Goal: Navigation & Orientation: Find specific page/section

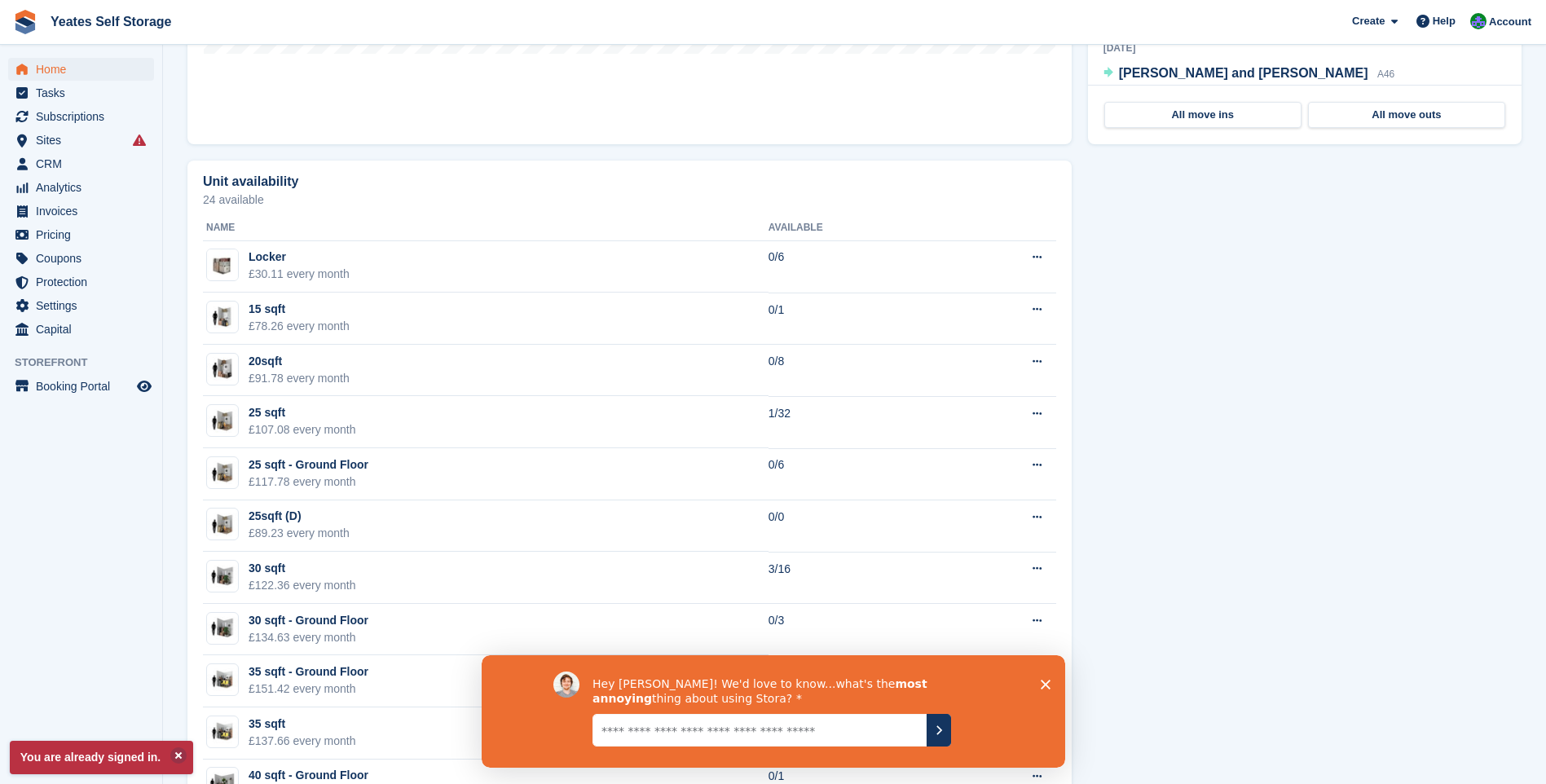
scroll to position [326, 0]
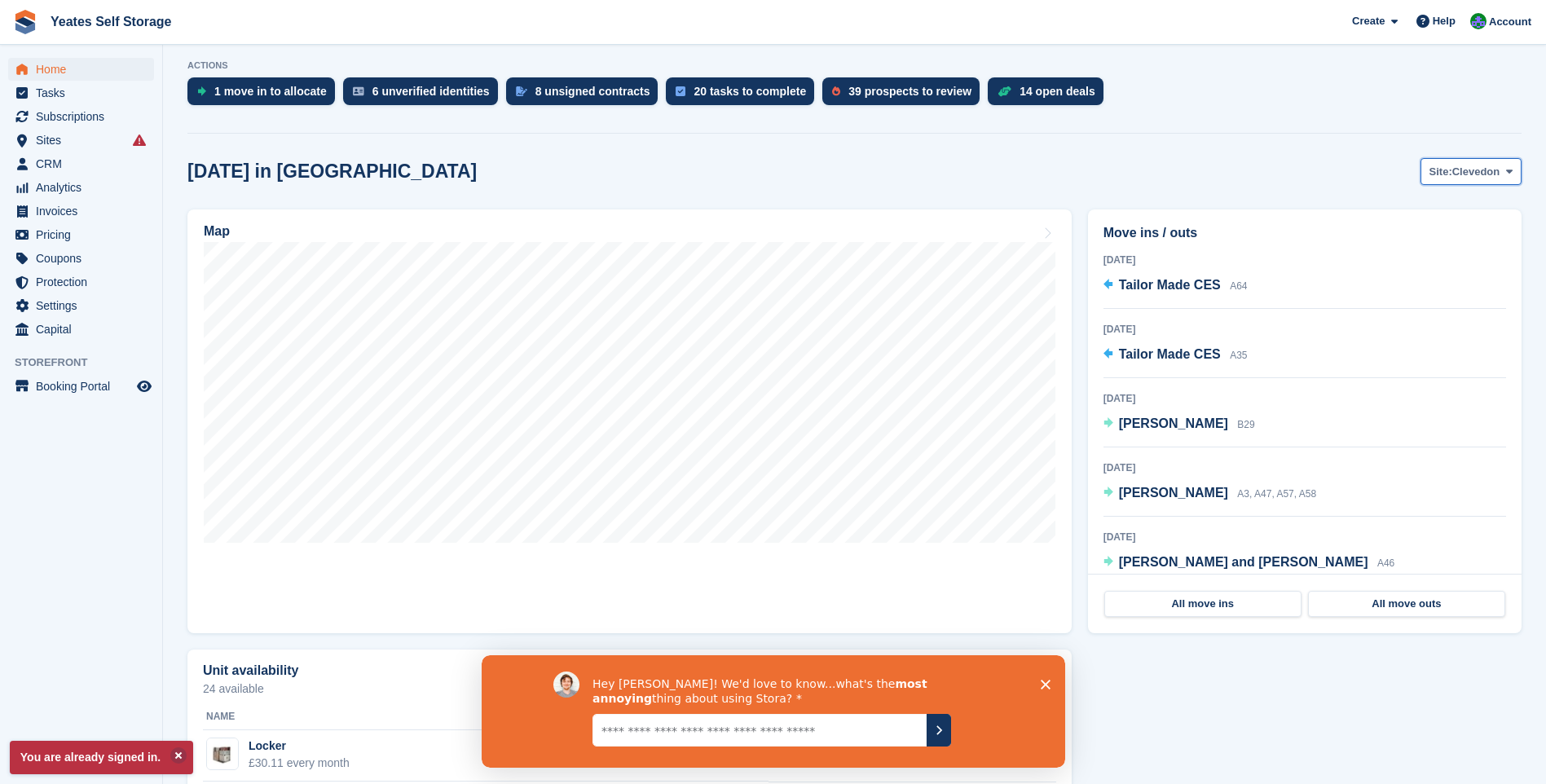
click at [1475, 172] on span "Clevedon" at bounding box center [1476, 171] width 48 height 16
click at [1444, 235] on link "Weston-super-Mare" at bounding box center [1443, 239] width 142 height 29
click at [1042, 680] on icon "Close survey" at bounding box center [1044, 683] width 10 height 10
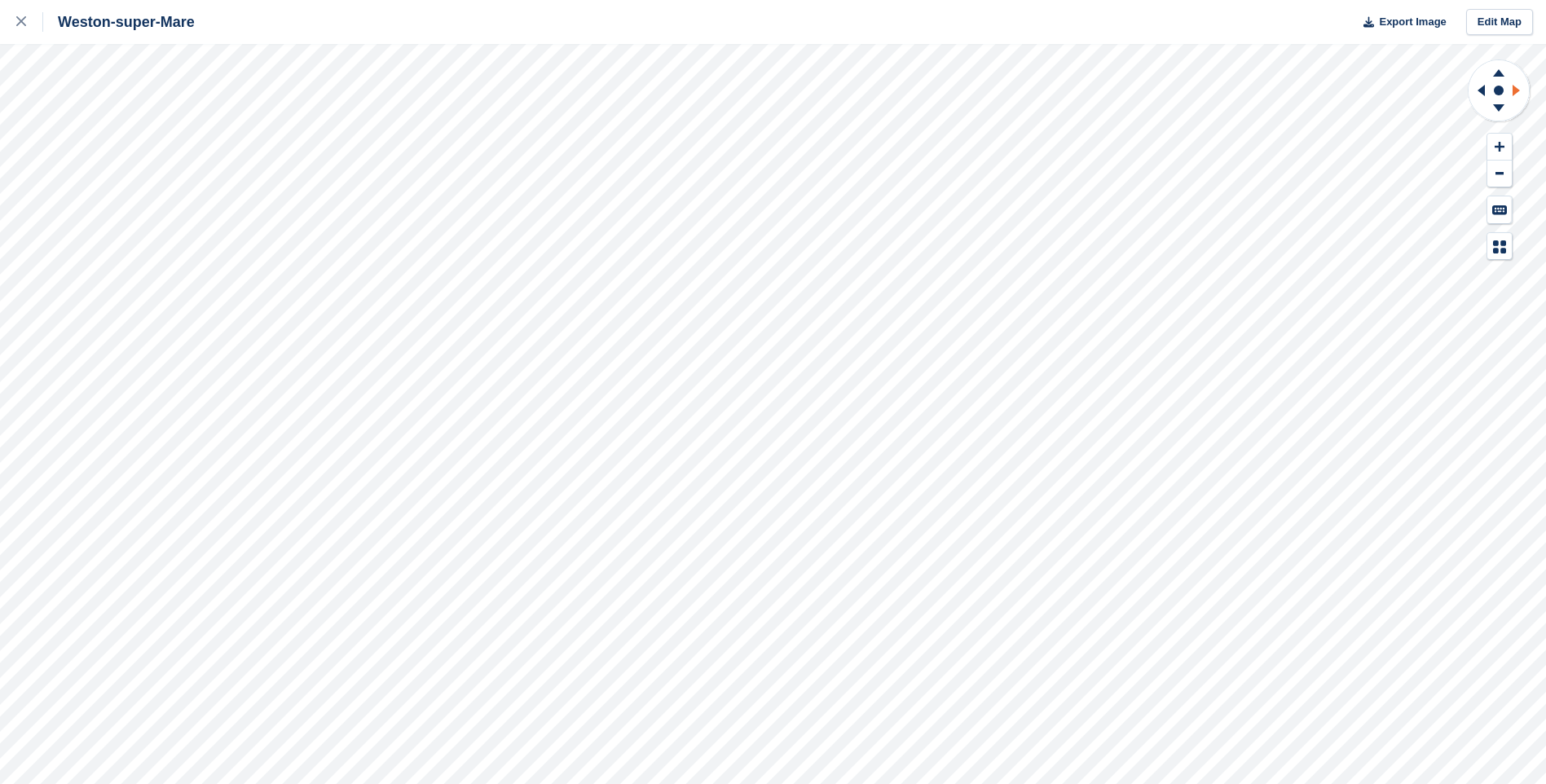
click at [1514, 88] on icon at bounding box center [1516, 90] width 7 height 12
drag, startPoint x: 1514, startPoint y: 88, endPoint x: 1484, endPoint y: 91, distance: 30.1
click at [1484, 91] on icon at bounding box center [1481, 90] width 7 height 12
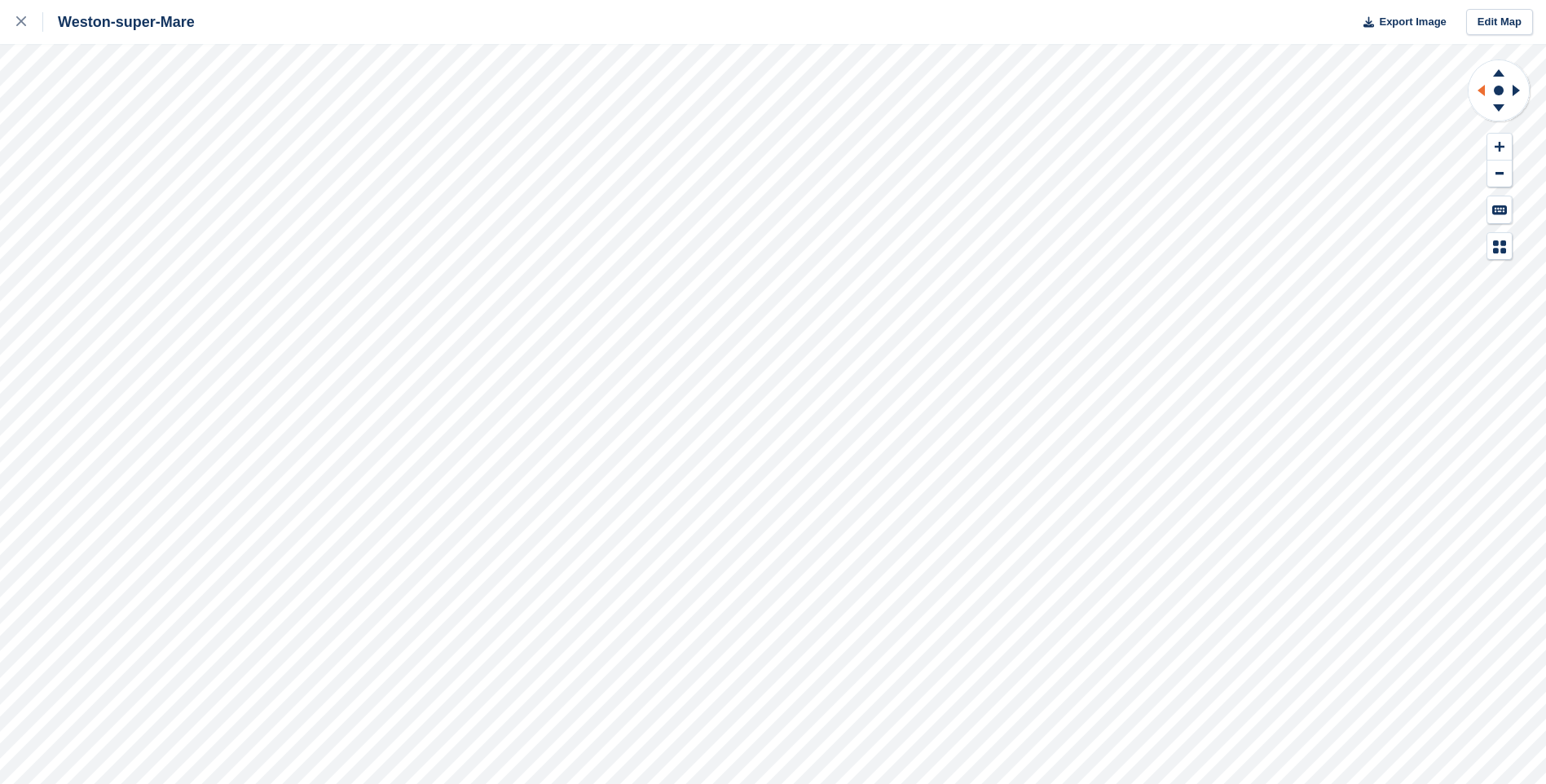
click at [1484, 91] on icon at bounding box center [1481, 90] width 7 height 12
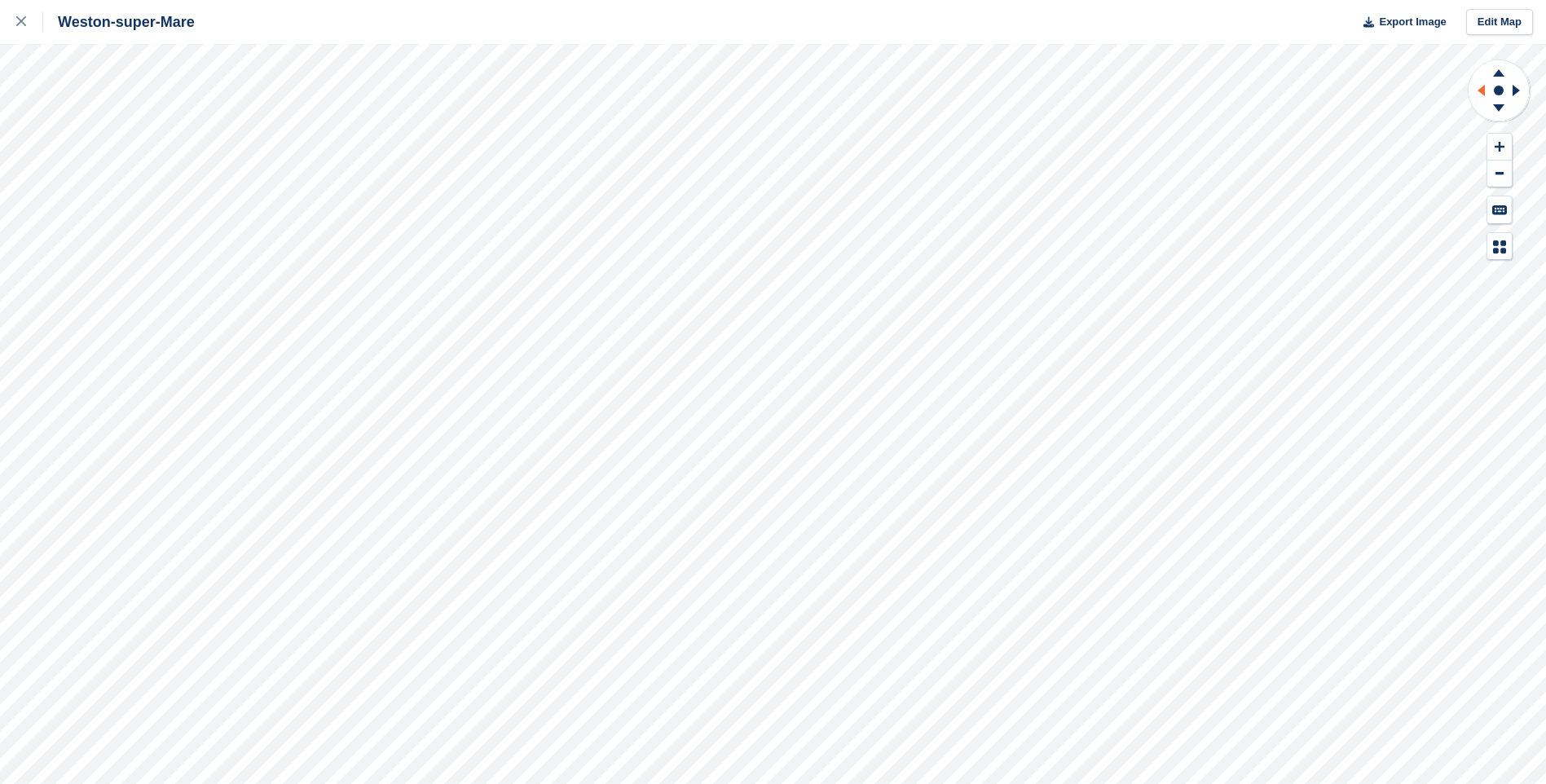
click at [1484, 91] on icon at bounding box center [1481, 90] width 7 height 12
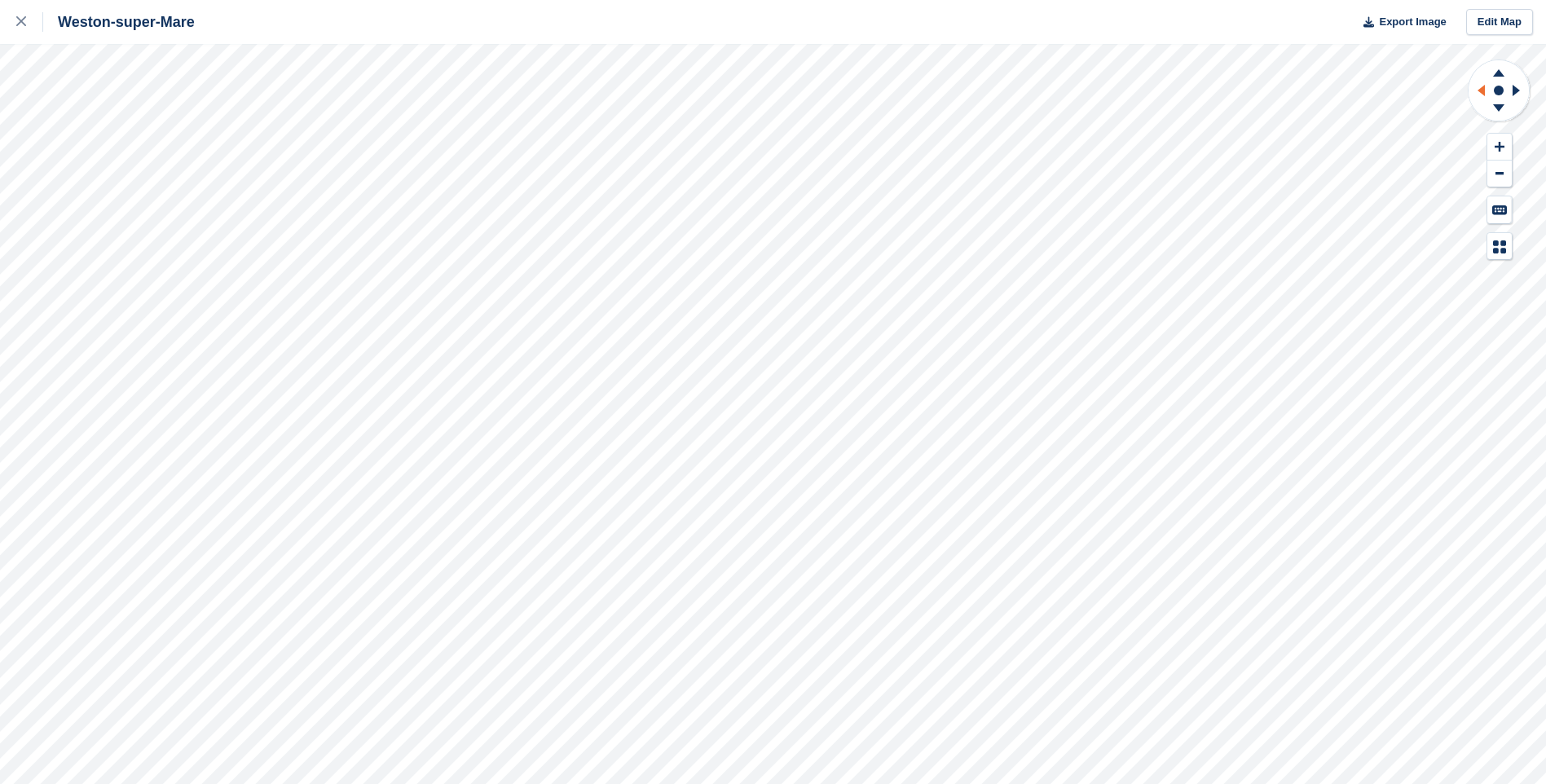
click at [1484, 91] on icon at bounding box center [1481, 90] width 7 height 12
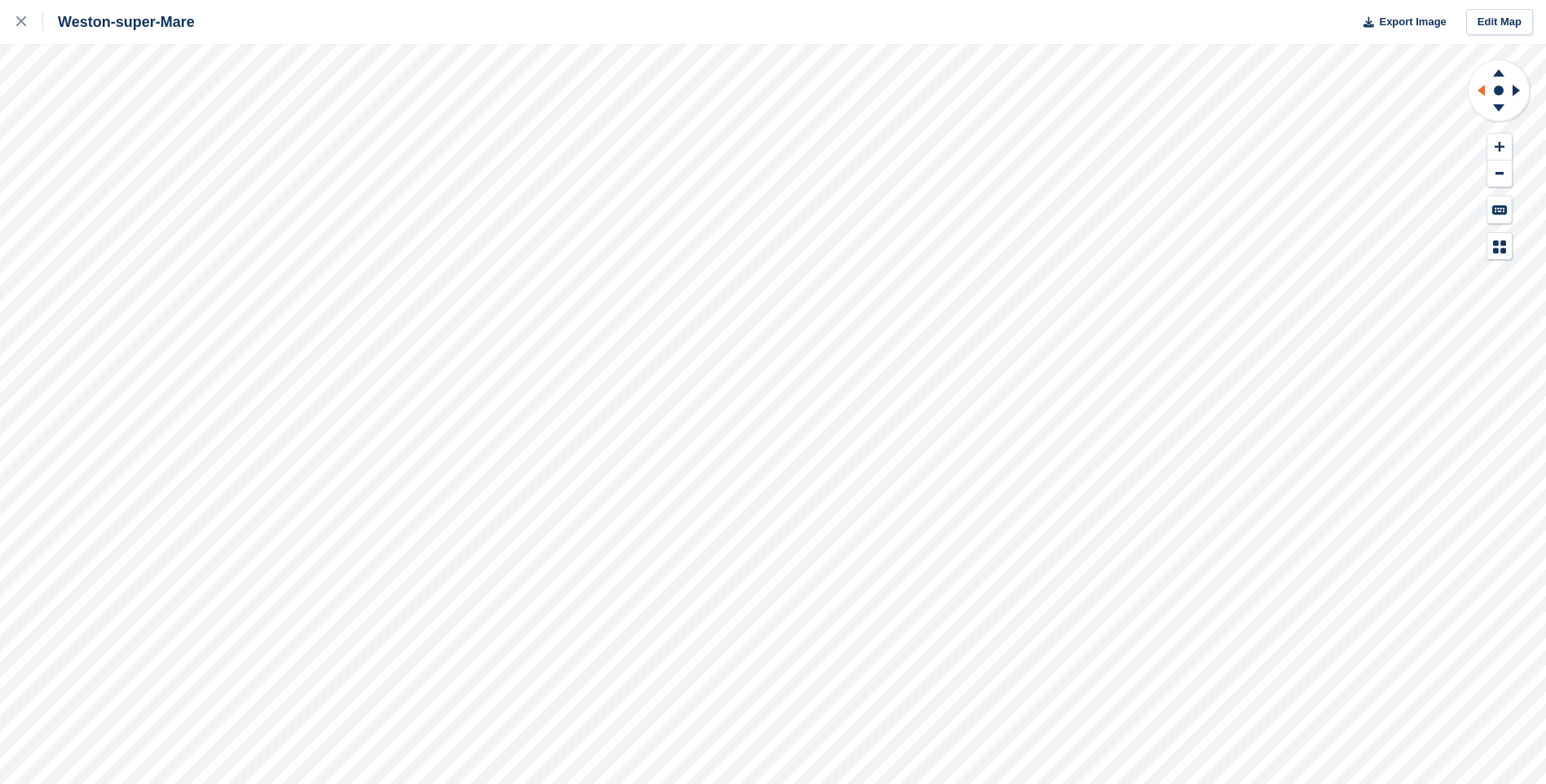
click at [1484, 91] on icon at bounding box center [1481, 90] width 7 height 12
drag, startPoint x: 1484, startPoint y: 91, endPoint x: 1502, endPoint y: 151, distance: 62.6
click at [1502, 151] on icon at bounding box center [1499, 146] width 10 height 12
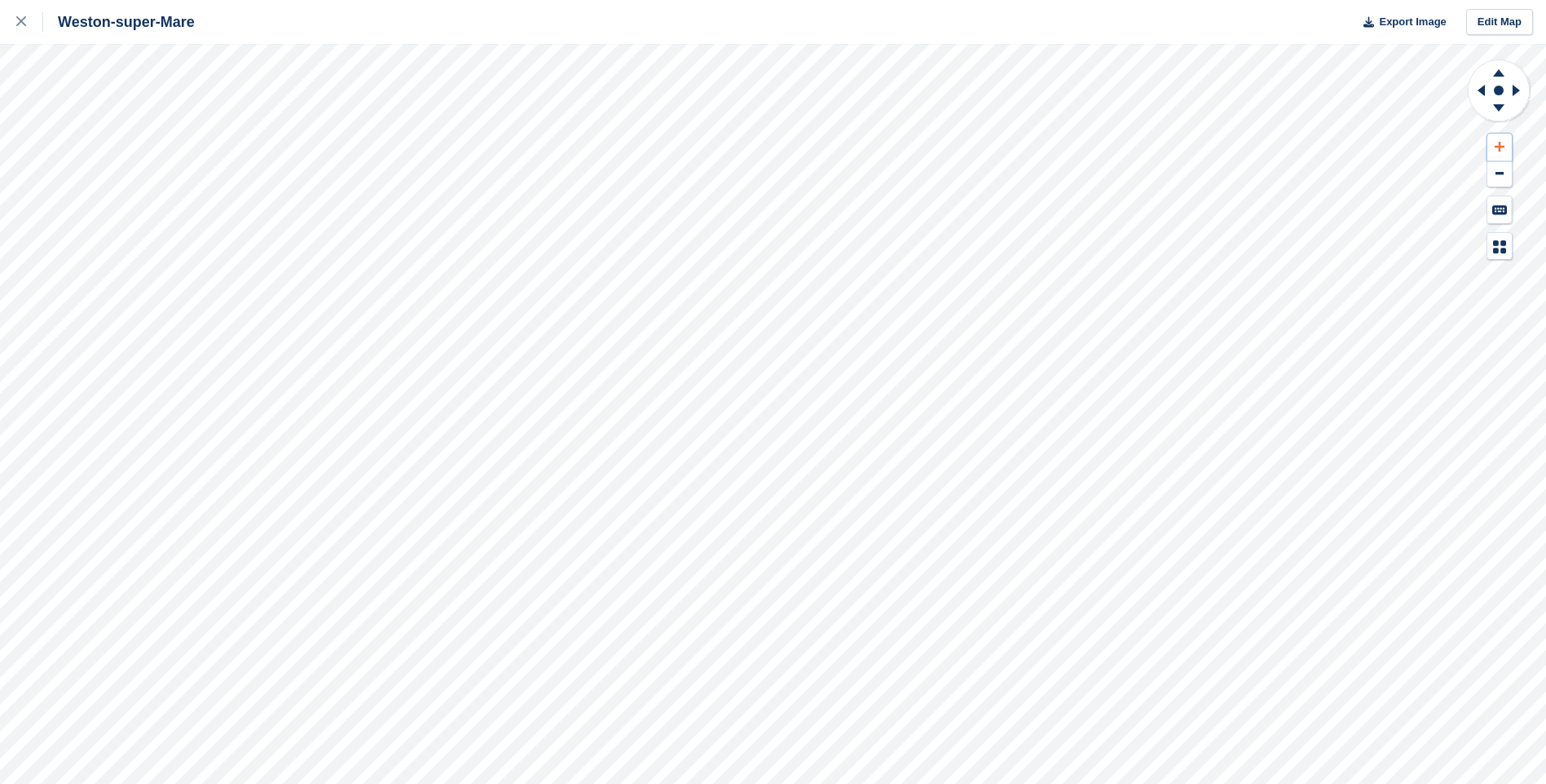
click at [1502, 151] on icon at bounding box center [1499, 146] width 10 height 12
click at [1515, 88] on icon at bounding box center [1516, 90] width 7 height 12
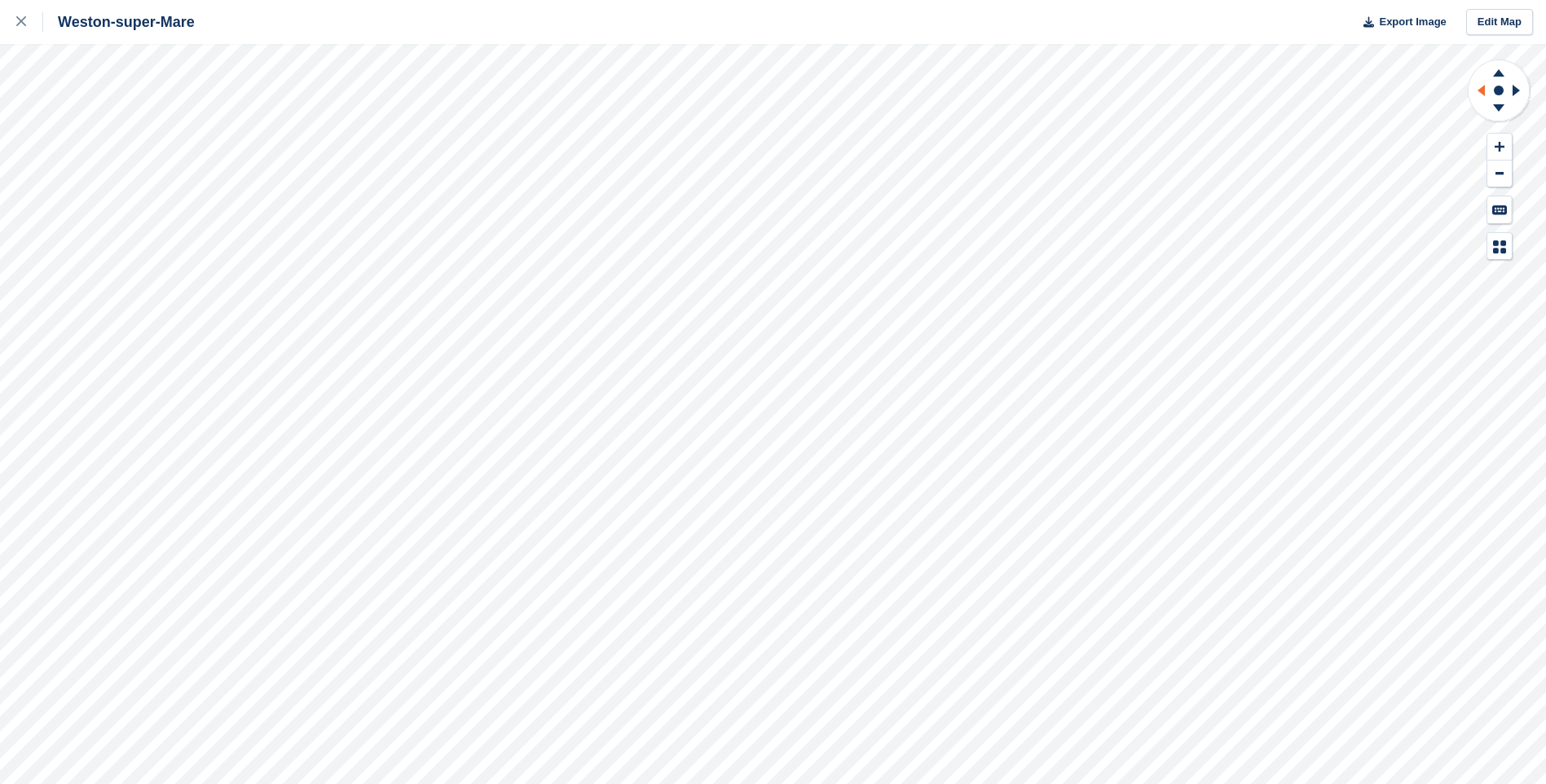
drag, startPoint x: 1515, startPoint y: 88, endPoint x: 1481, endPoint y: 89, distance: 34.0
click at [1481, 89] on icon at bounding box center [1481, 90] width 7 height 12
click at [1503, 143] on icon at bounding box center [1499, 146] width 10 height 12
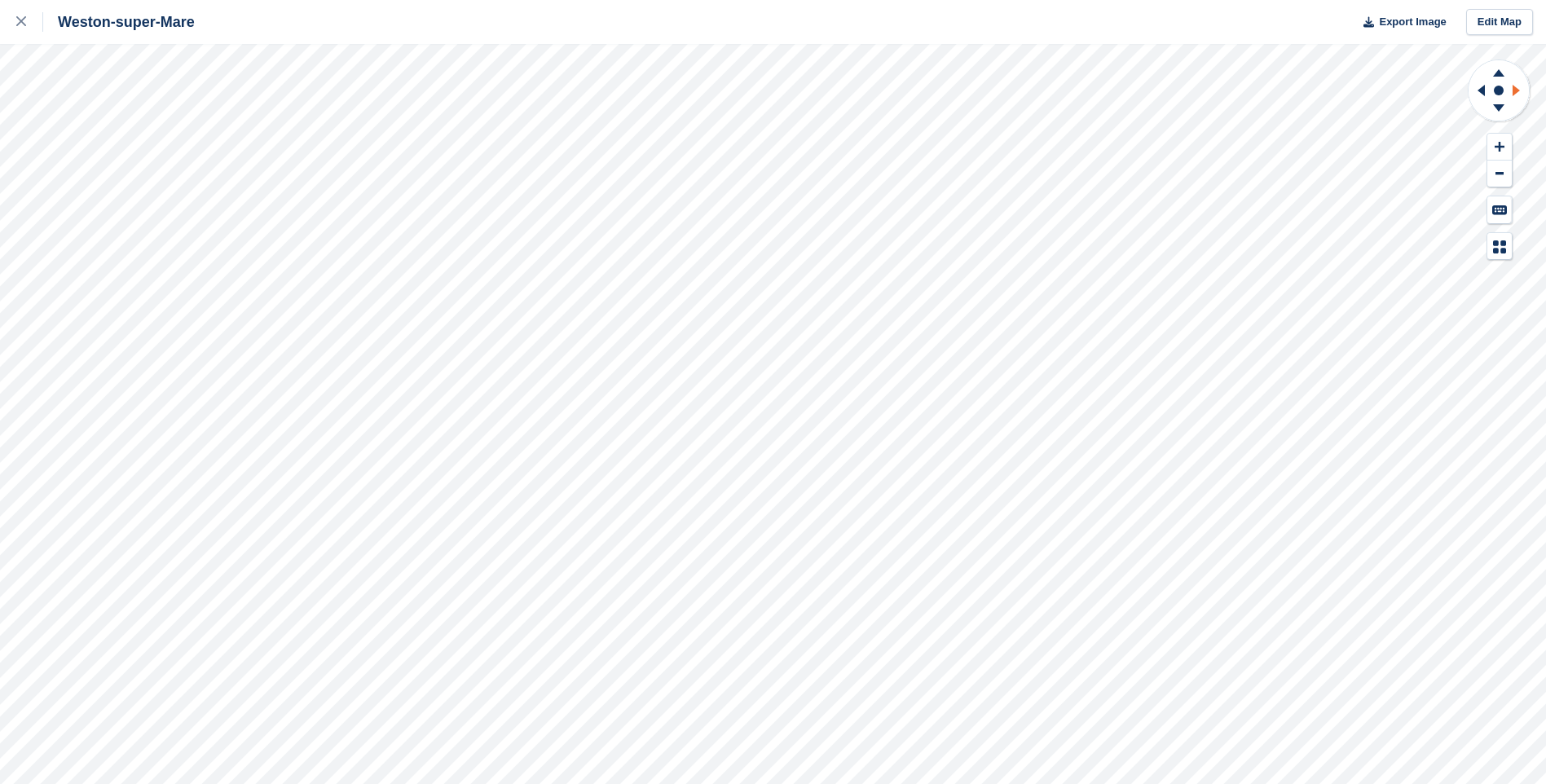
click at [1520, 87] on icon at bounding box center [1518, 90] width 21 height 42
drag, startPoint x: 1520, startPoint y: 87, endPoint x: 1479, endPoint y: 90, distance: 41.1
click at [1479, 90] on icon at bounding box center [1481, 90] width 7 height 12
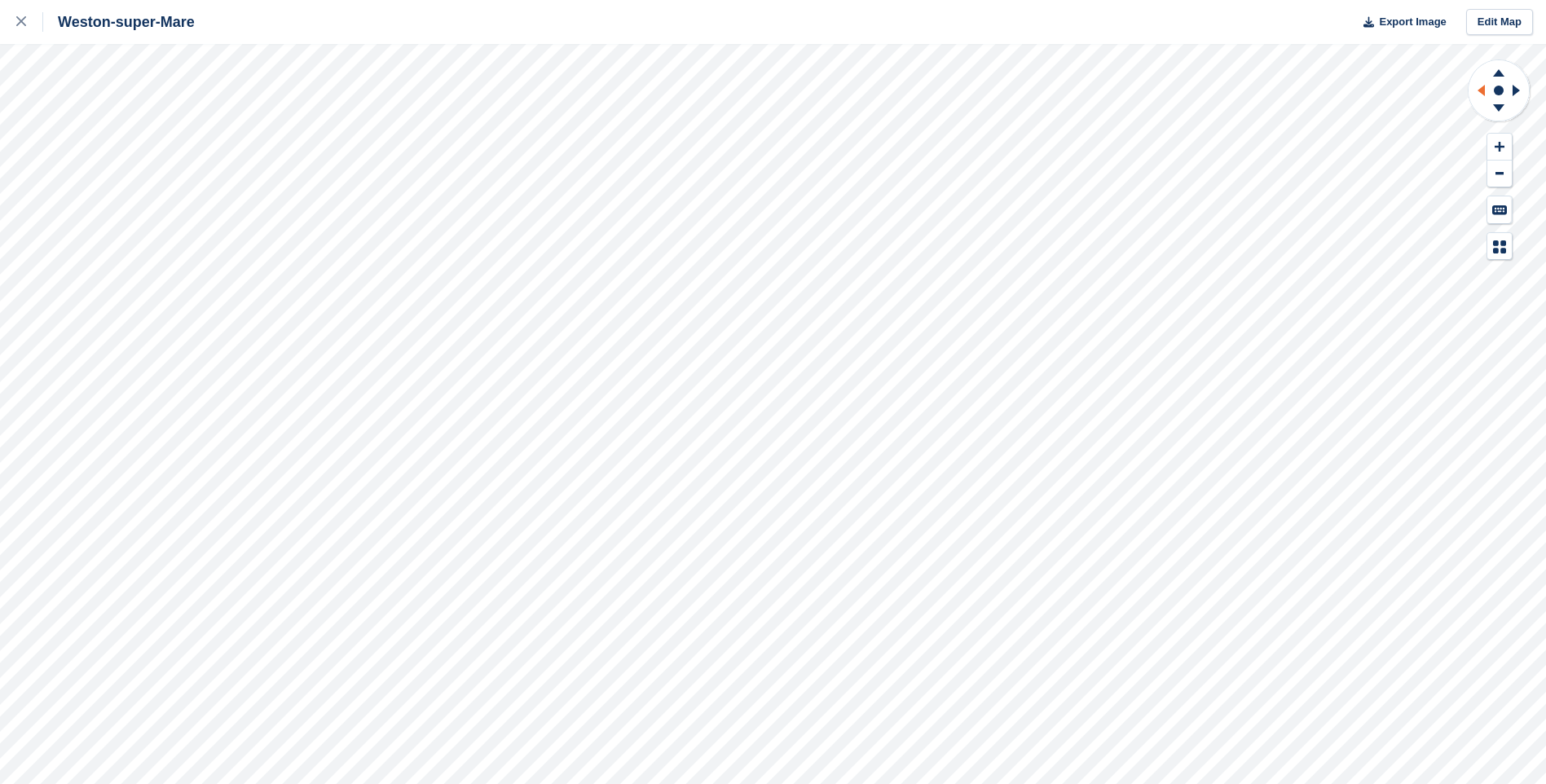
click at [1479, 90] on icon at bounding box center [1481, 90] width 7 height 12
drag, startPoint x: 1479, startPoint y: 90, endPoint x: 1501, endPoint y: 148, distance: 62.0
click at [1501, 148] on icon at bounding box center [1499, 146] width 10 height 12
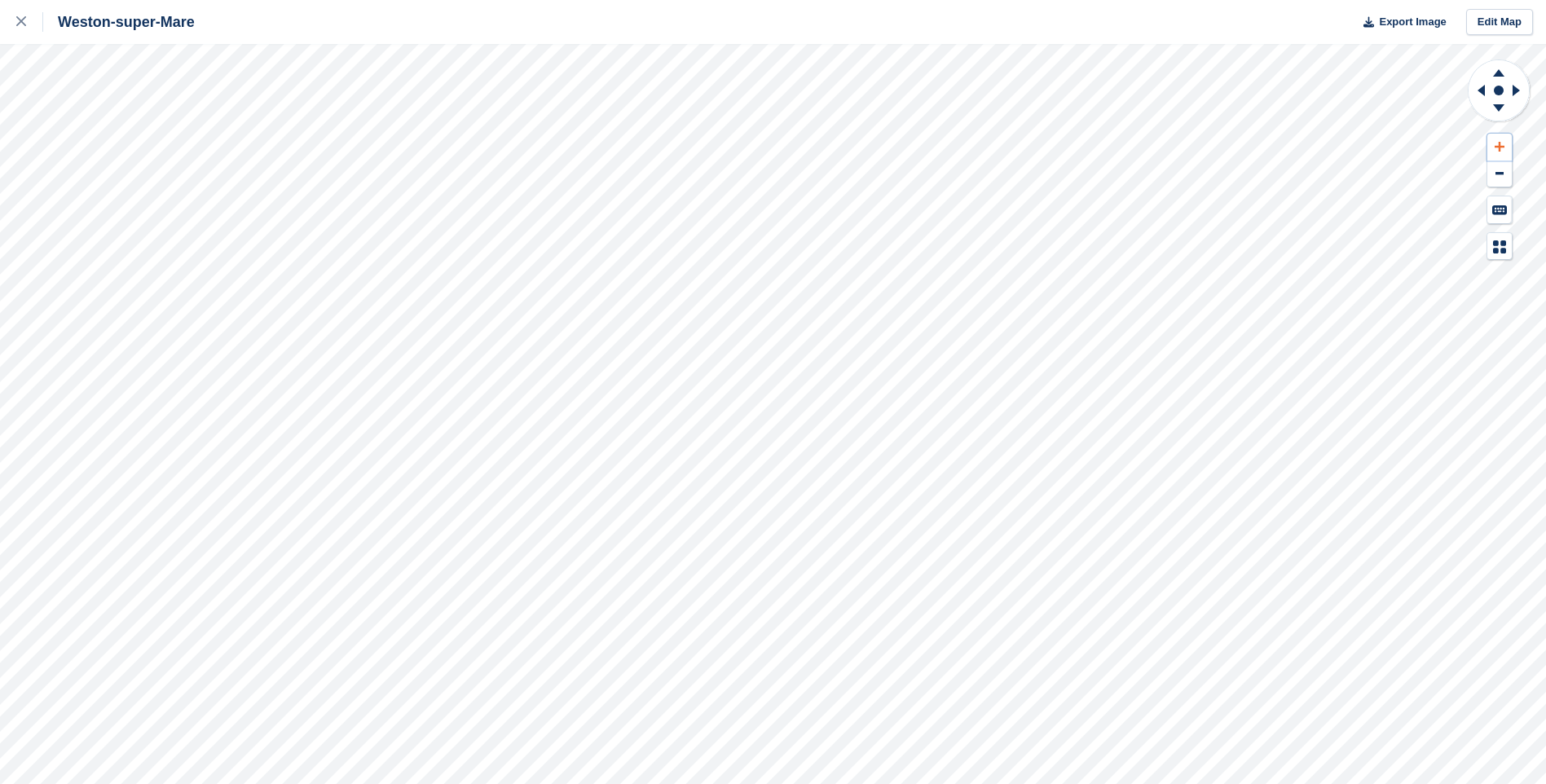
click at [1501, 148] on icon at bounding box center [1499, 146] width 10 height 12
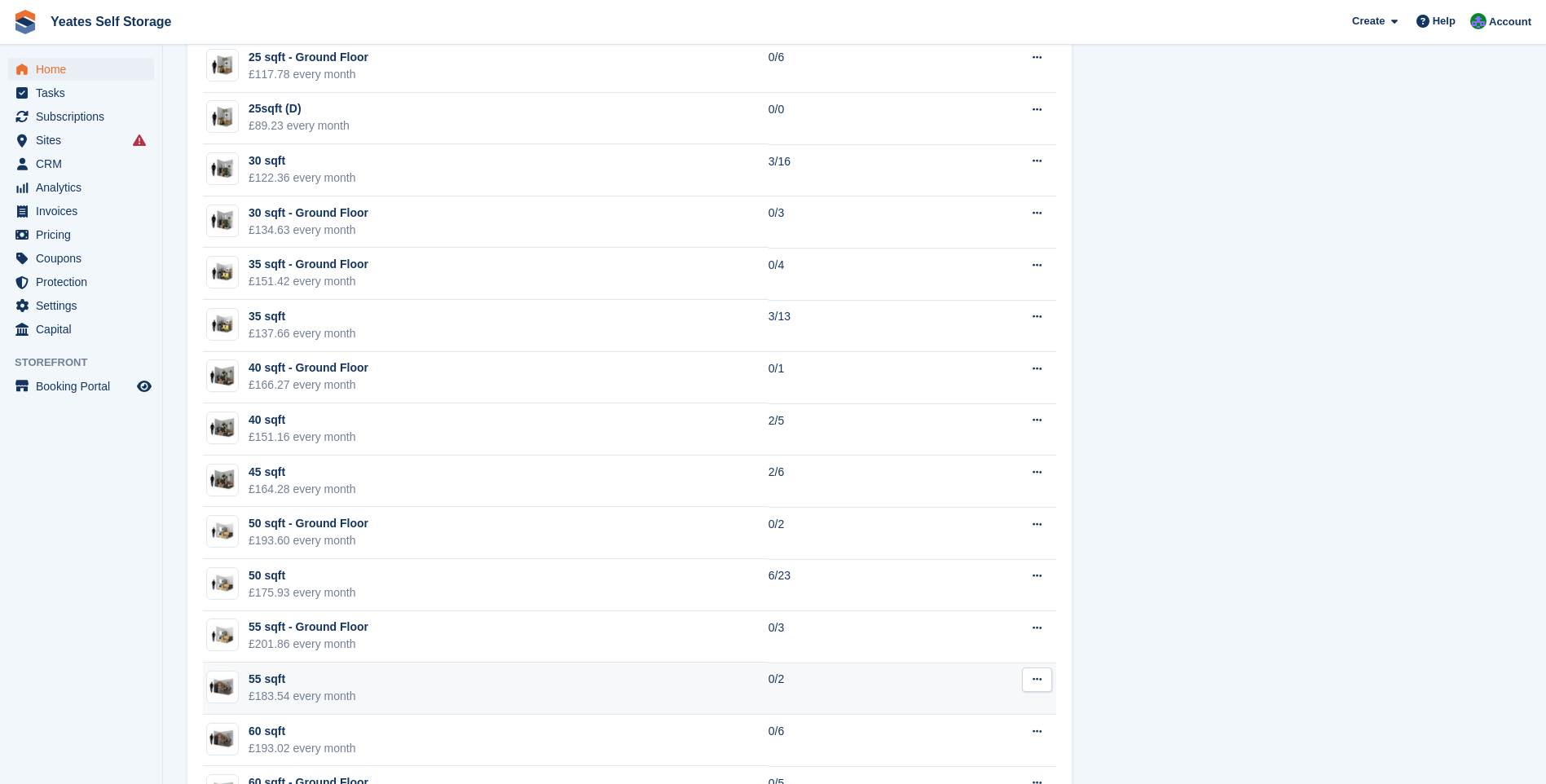
scroll to position [1385, 0]
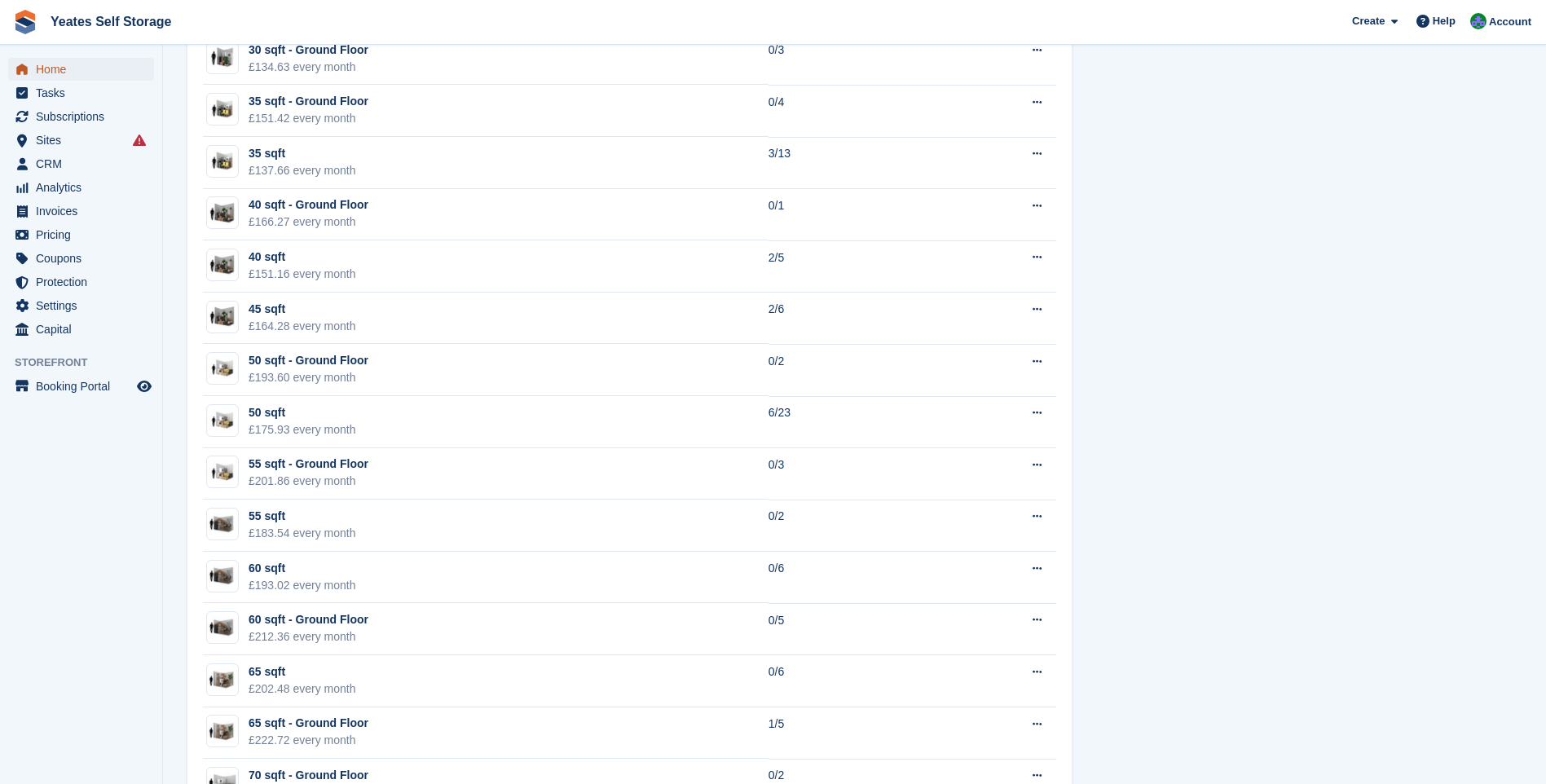
click at [89, 63] on span "Home" at bounding box center [84, 70] width 97 height 23
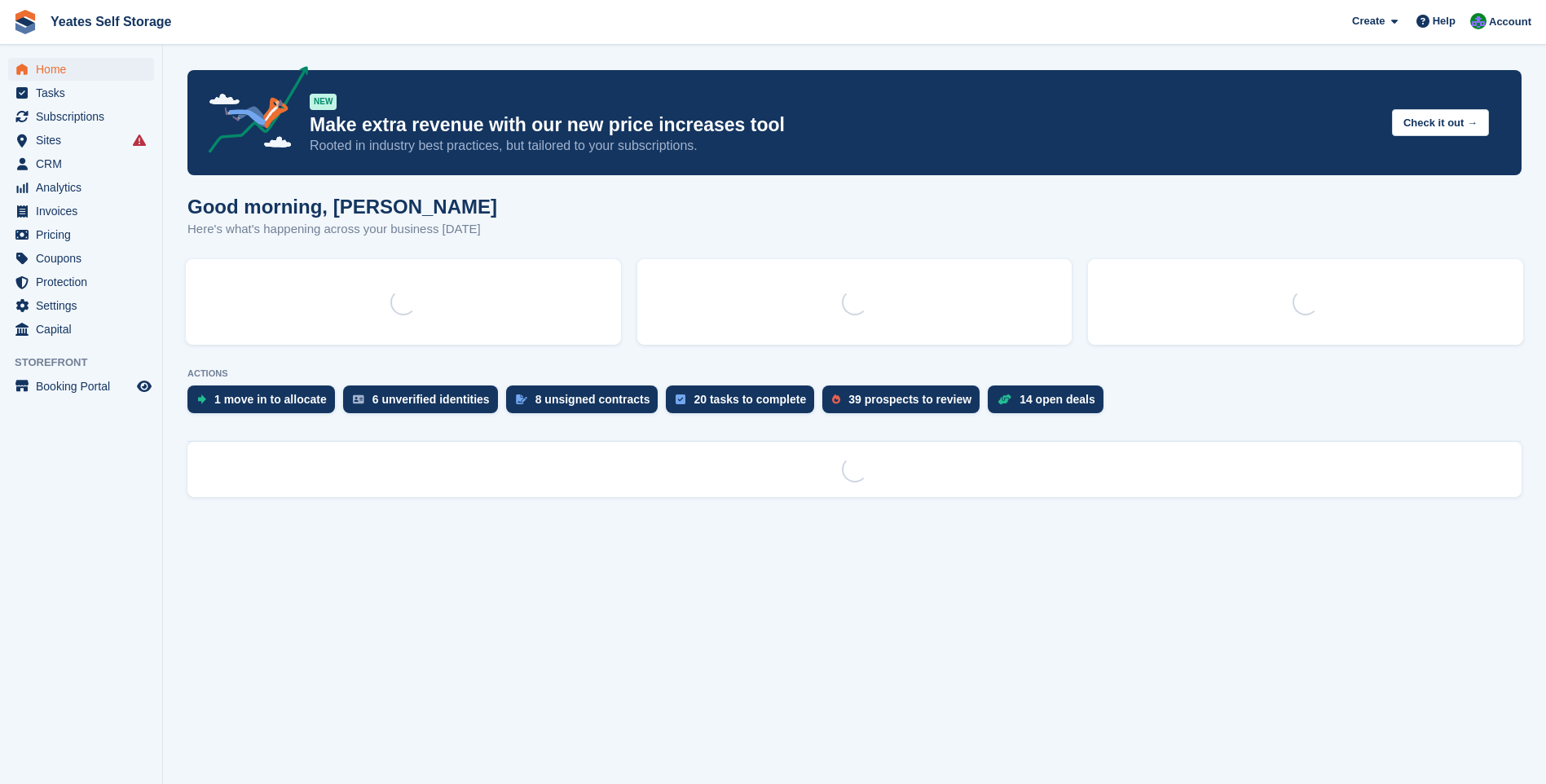
scroll to position [0, 0]
